Goal: Contribute content

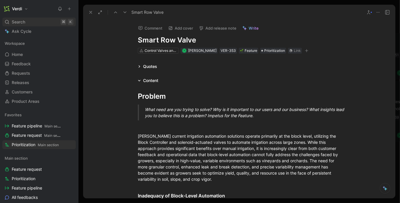
scroll to position [608, 0]
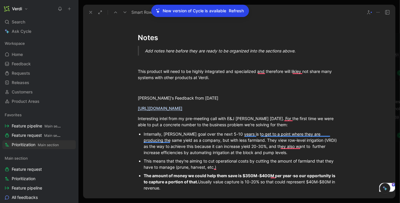
click at [72, 9] on button at bounding box center [69, 9] width 8 height 8
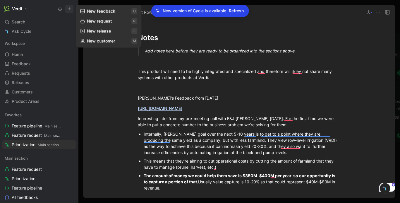
click at [105, 23] on button "New request r" at bounding box center [108, 21] width 63 height 10
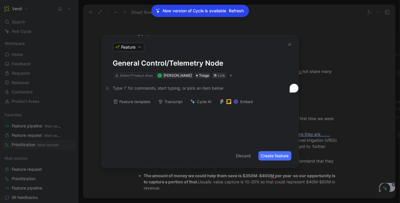
click at [153, 90] on div "To enrich screen reader interactions, please activate Accessibility in Grammarl…" at bounding box center [200, 88] width 174 height 6
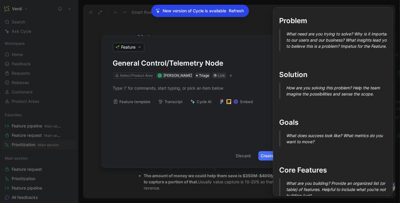
click at [139, 101] on button "Feature template" at bounding box center [132, 101] width 43 height 8
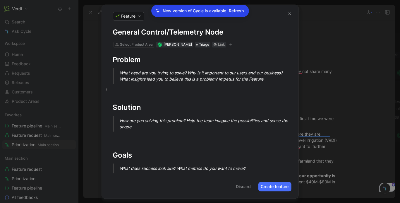
click at [131, 93] on p "To enrich screen reader interactions, please activate Accessibility in Grammarl…" at bounding box center [200, 89] width 197 height 10
click at [244, 33] on h1 "General Control/Telemetry Node" at bounding box center [200, 32] width 174 height 9
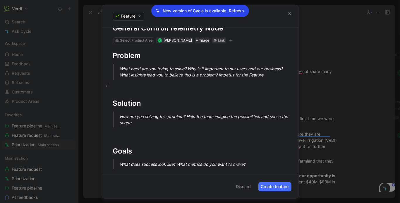
scroll to position [0, 0]
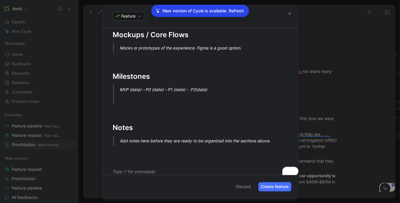
scroll to position [258, 0]
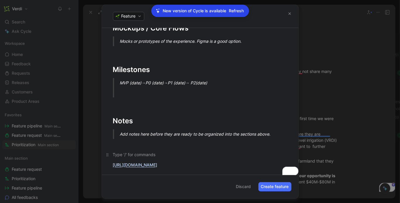
click at [122, 153] on div "To enrich screen reader interactions, please activate Accessibility in Grammarl…" at bounding box center [200, 154] width 174 height 6
click at [289, 187] on button "Create feature" at bounding box center [274, 186] width 33 height 9
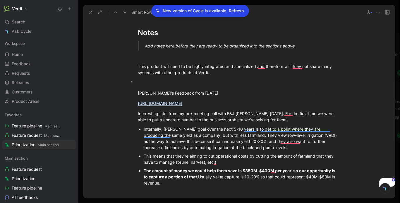
scroll to position [626, 0]
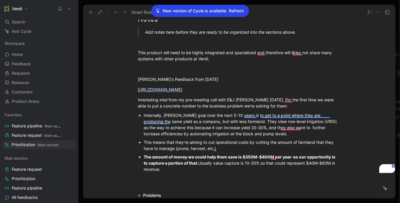
click at [235, 8] on span "Refresh" at bounding box center [236, 10] width 15 height 7
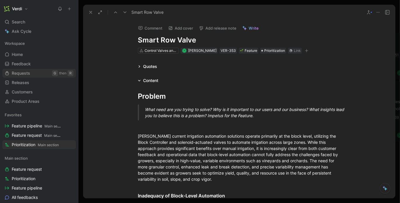
click at [33, 72] on link "Requests G then R" at bounding box center [38, 73] width 73 height 9
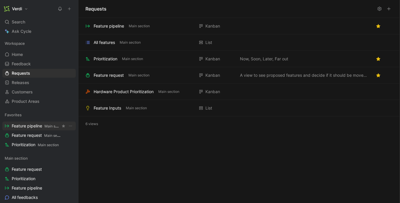
click at [28, 125] on span "Feature pipeline Main section" at bounding box center [36, 126] width 49 height 6
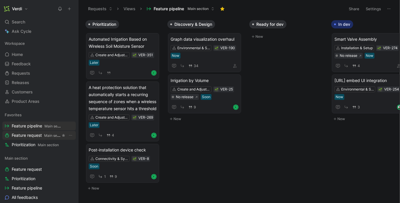
click at [28, 133] on span "Feature request Main section" at bounding box center [36, 135] width 49 height 6
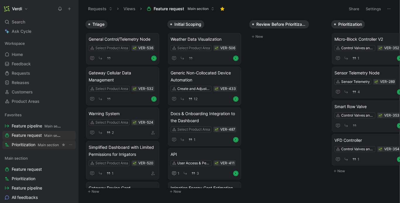
click at [53, 148] on link "Prioritization Main section" at bounding box center [38, 144] width 73 height 9
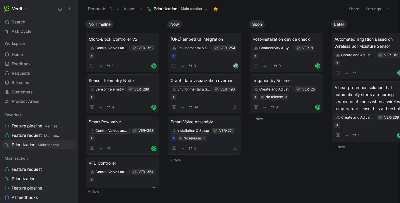
click at [39, 130] on div "Favorites Feature pipeline Main section Feature request Main section Prioritiza…" at bounding box center [38, 129] width 73 height 39
click at [38, 136] on span "Feature request Main section" at bounding box center [36, 135] width 49 height 6
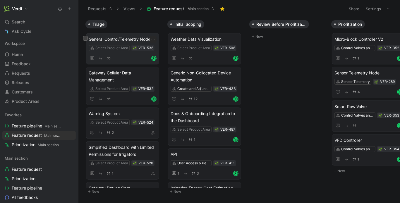
click at [125, 41] on span "General Control/Telemetry Node" at bounding box center [123, 39] width 68 height 7
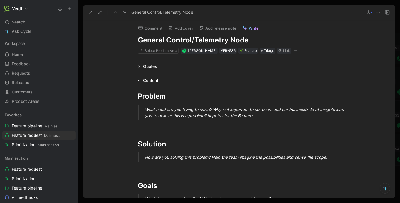
click at [251, 42] on h1 "General Control/Telemetry Node" at bounding box center [239, 39] width 203 height 9
click at [139, 40] on h1 "General Control/Telemetry Node" at bounding box center [239, 39] width 203 height 9
click at [250, 42] on h1 "General Control/Telemetry Node" at bounding box center [239, 39] width 203 height 9
click at [269, 41] on h1 "General Control/Telemetry Node "Mega"" at bounding box center [239, 39] width 203 height 9
click at [278, 41] on h1 "General Control/Telemetry Node "Mega"" at bounding box center [239, 39] width 203 height 9
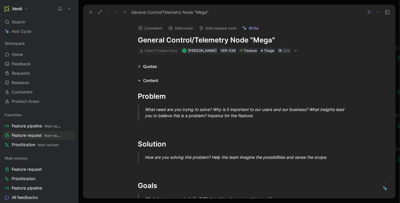
click at [377, 13] on icon at bounding box center [378, 12] width 5 height 5
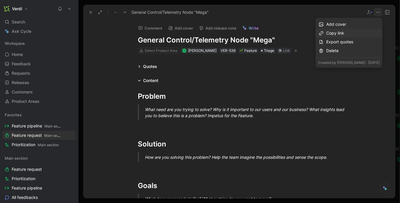
click at [361, 32] on div "Copy link" at bounding box center [353, 33] width 53 height 7
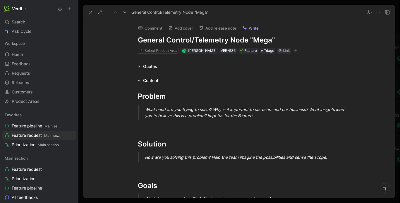
click at [175, 38] on h1 "General Control/Telemetry Node "Mega"" at bounding box center [239, 39] width 203 height 9
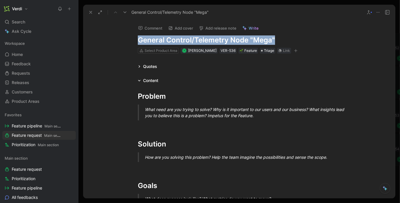
click at [175, 38] on h1 "General Control/Telemetry Node "Mega"" at bounding box center [239, 39] width 203 height 9
copy h1 "General Control/Telemetry Node "Mega""
